Goal: Task Accomplishment & Management: Manage account settings

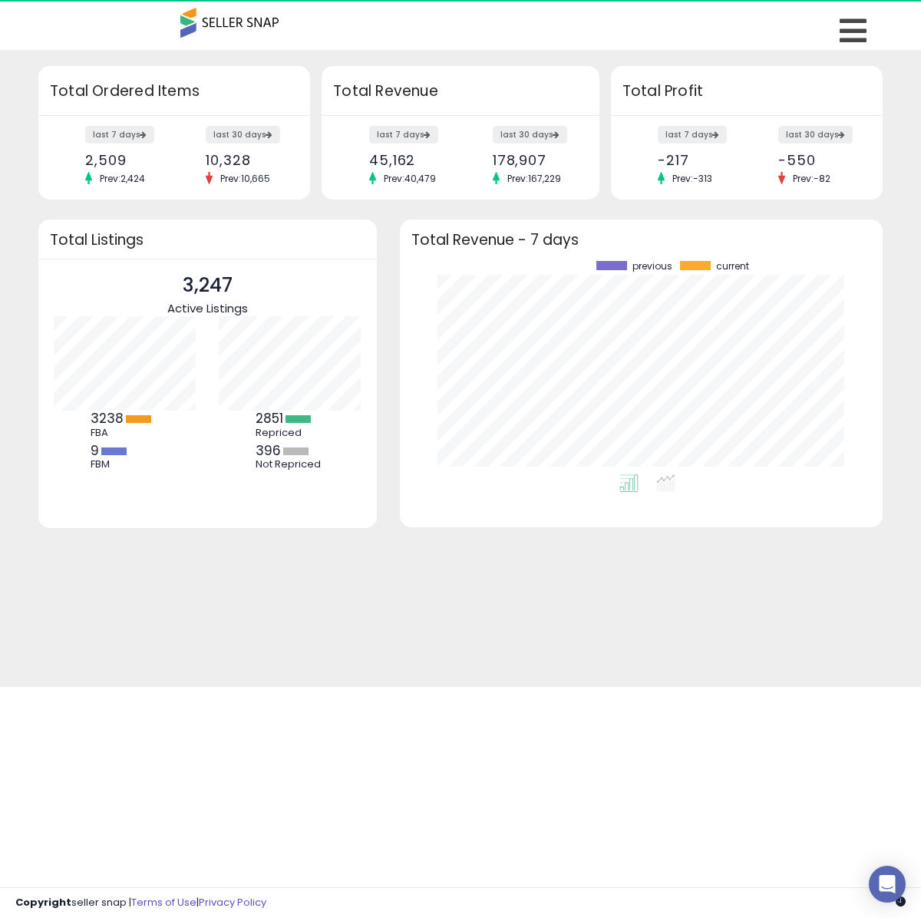
scroll to position [213, 452]
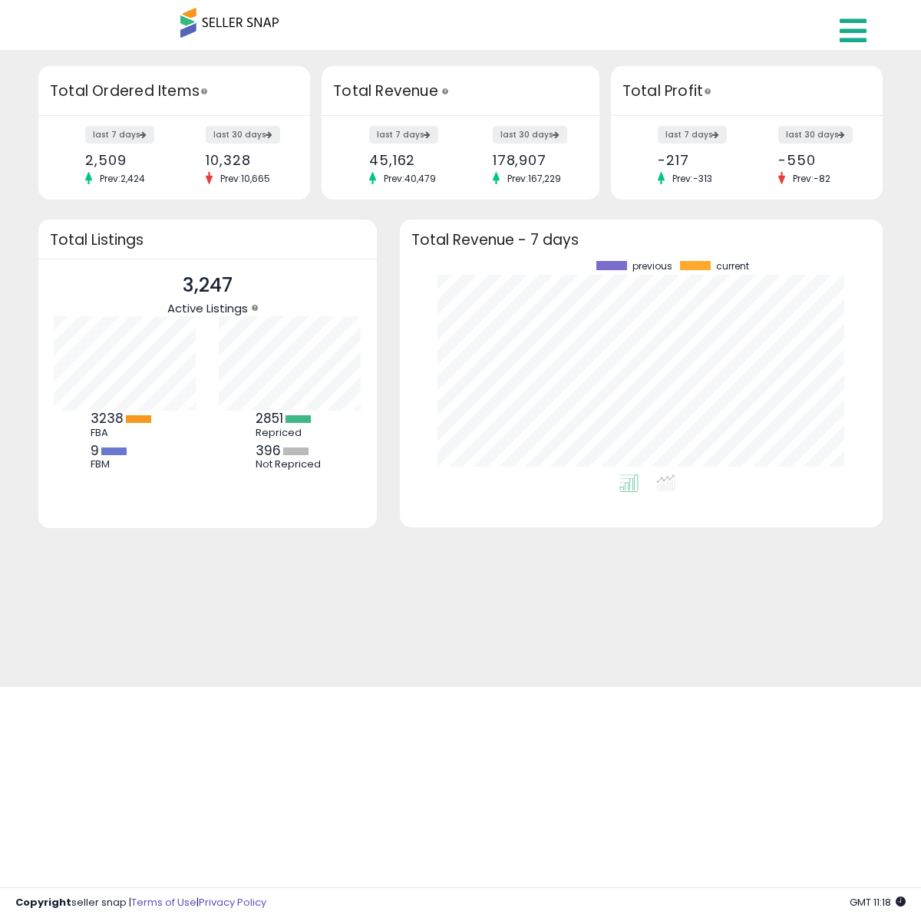
click at [838, 36] on link at bounding box center [855, 27] width 54 height 54
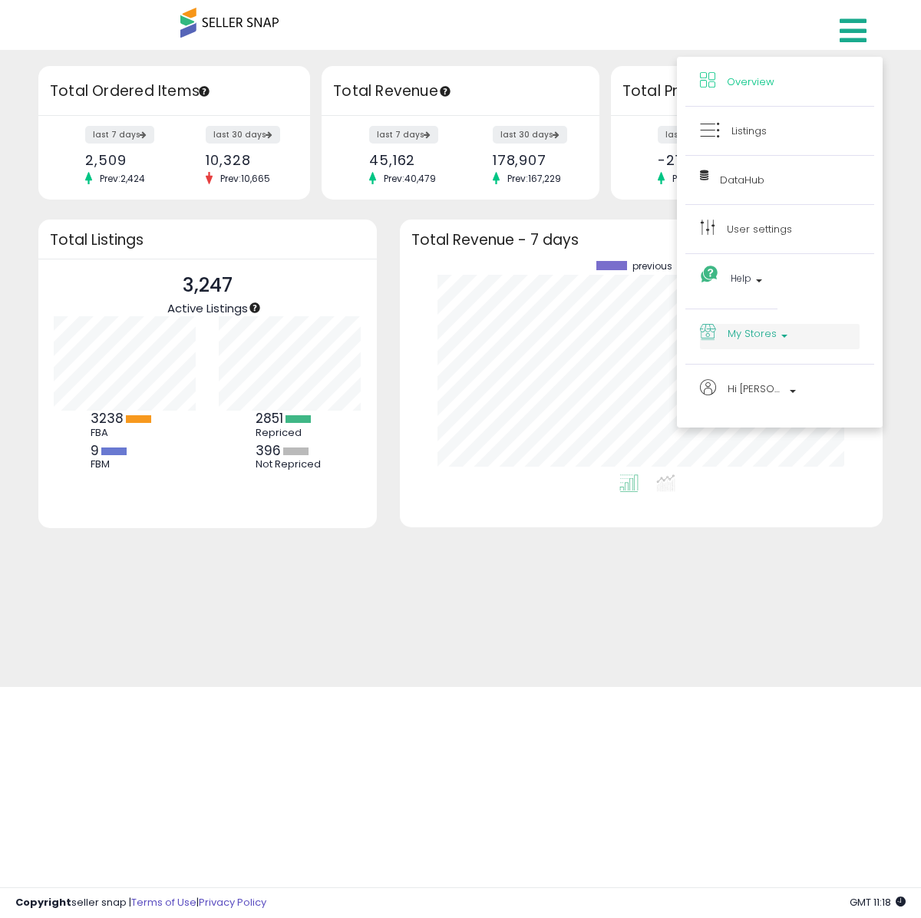
click at [750, 331] on span "My Stores" at bounding box center [751, 333] width 49 height 19
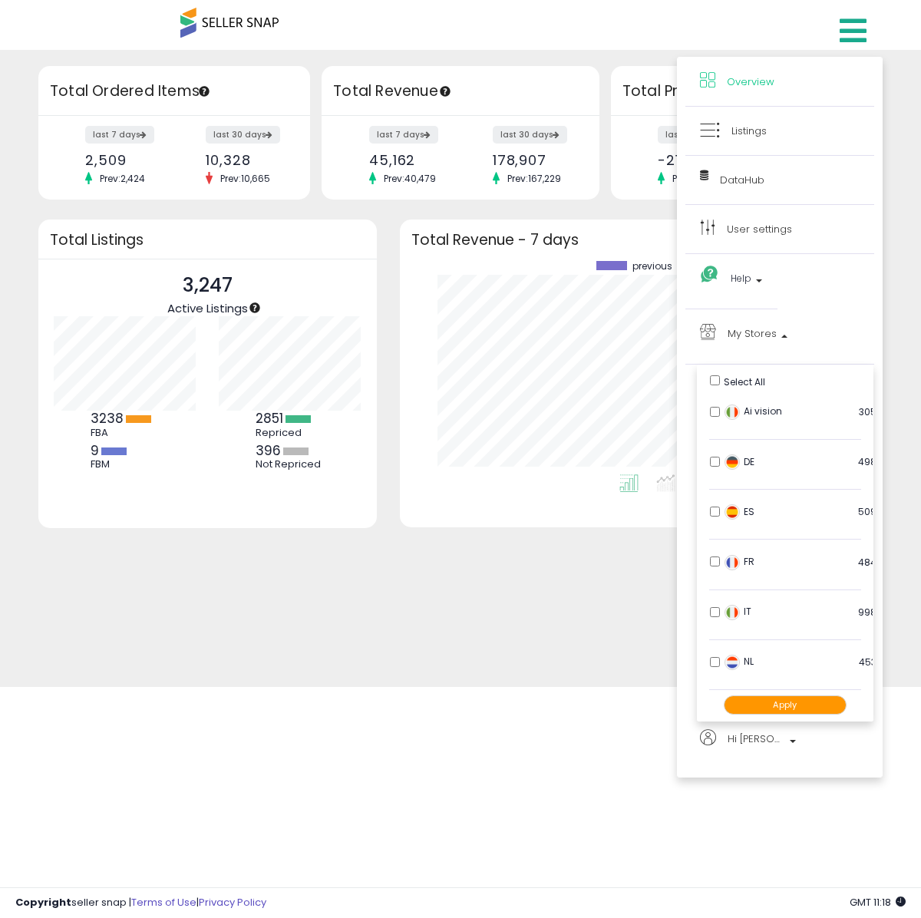
click at [787, 702] on button "Apply" at bounding box center [785, 704] width 123 height 19
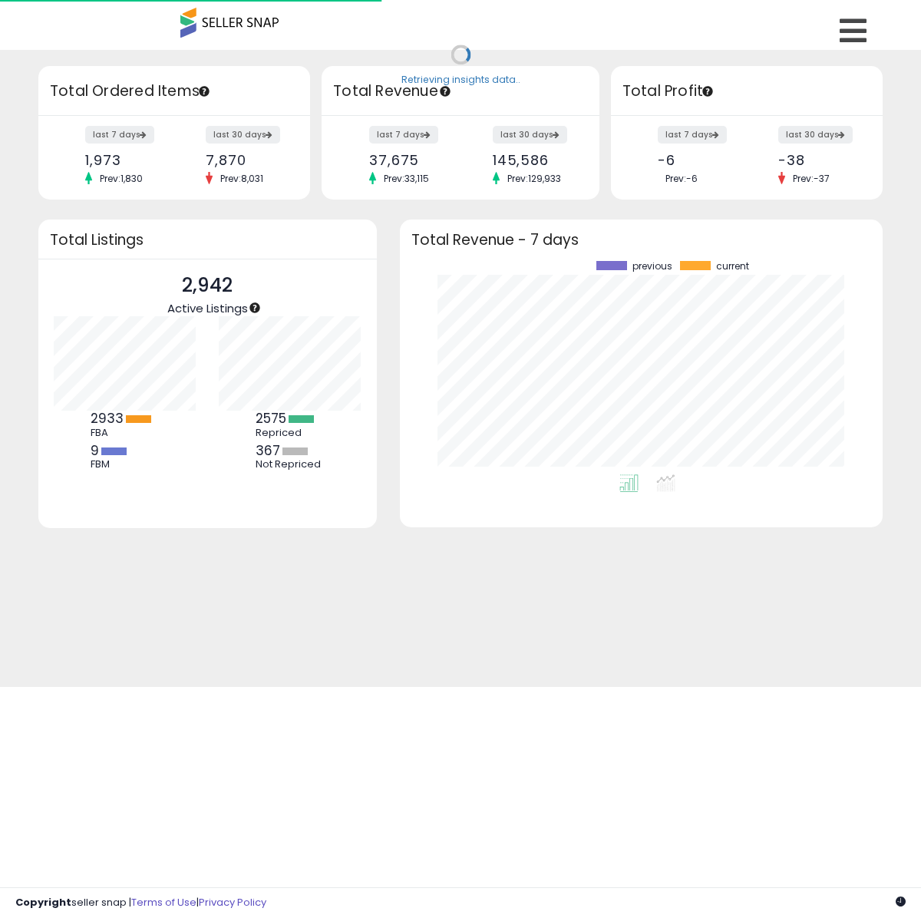
scroll to position [213, 452]
